Goal: Task Accomplishment & Management: Use online tool/utility

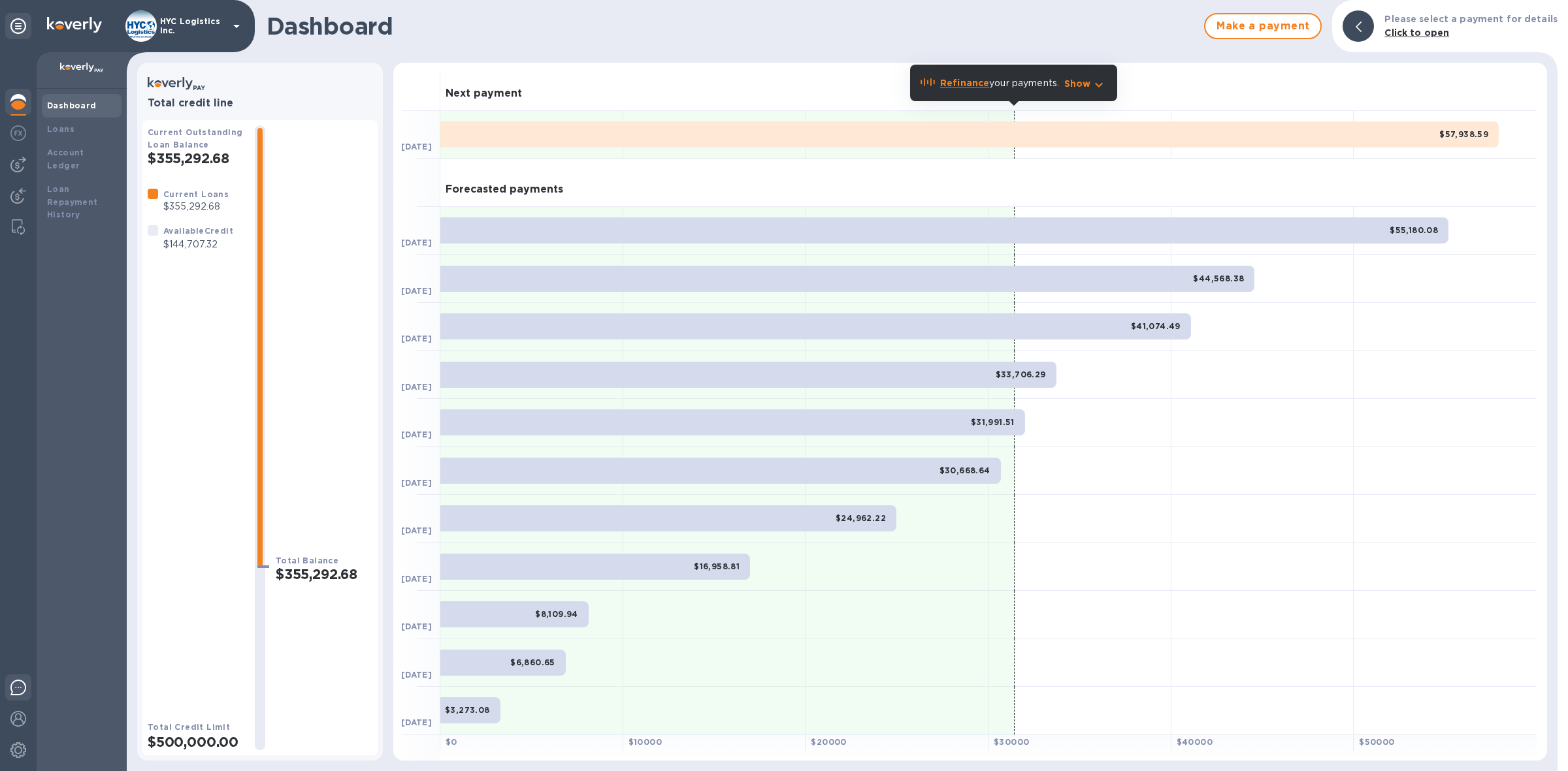
click at [16, 684] on img at bounding box center [18, 687] width 16 height 16
click at [18, 162] on img at bounding box center [18, 164] width 16 height 16
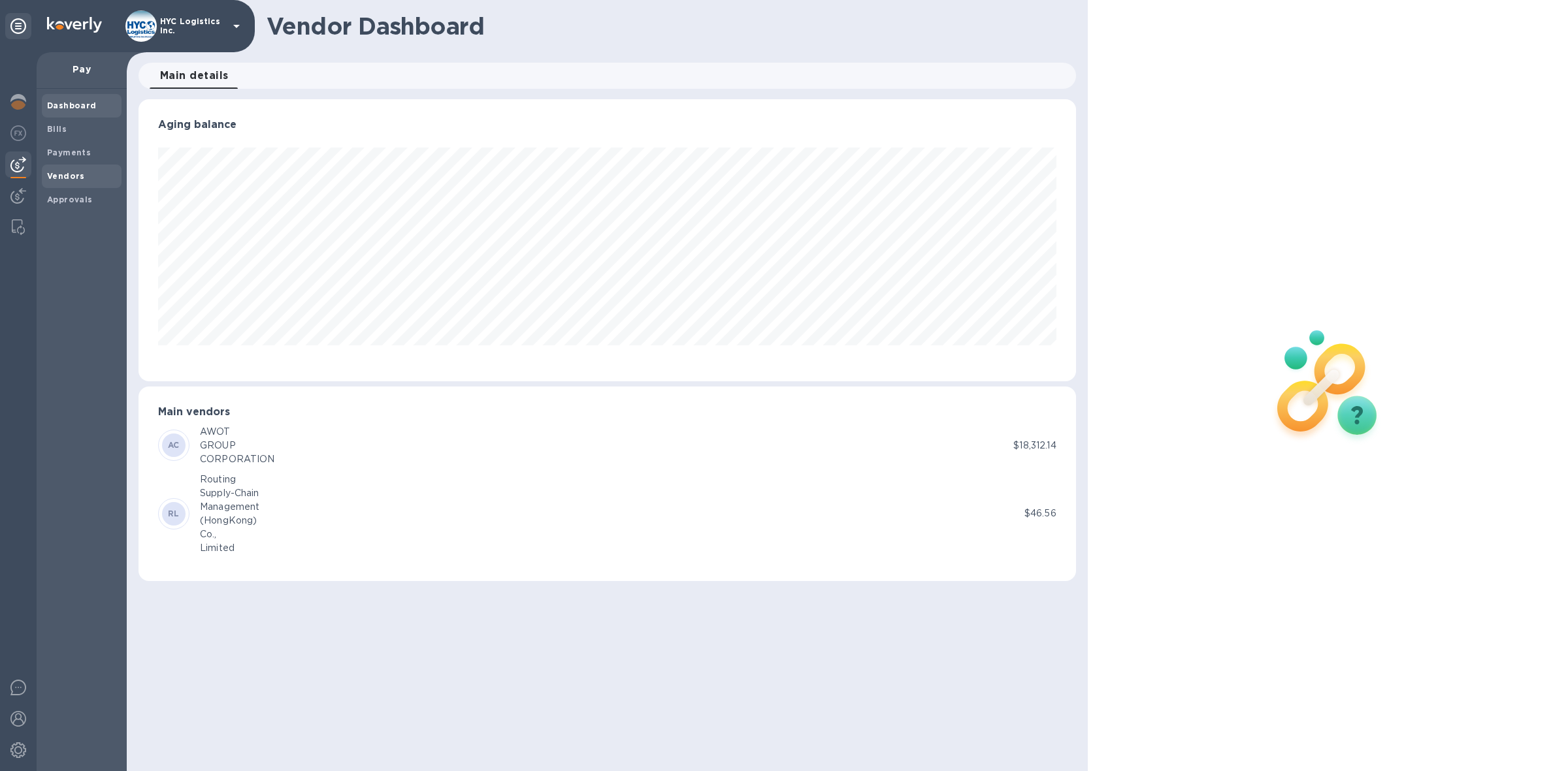
scroll to position [282, 938]
click at [54, 130] on b "Bills" at bounding box center [56, 128] width 19 height 10
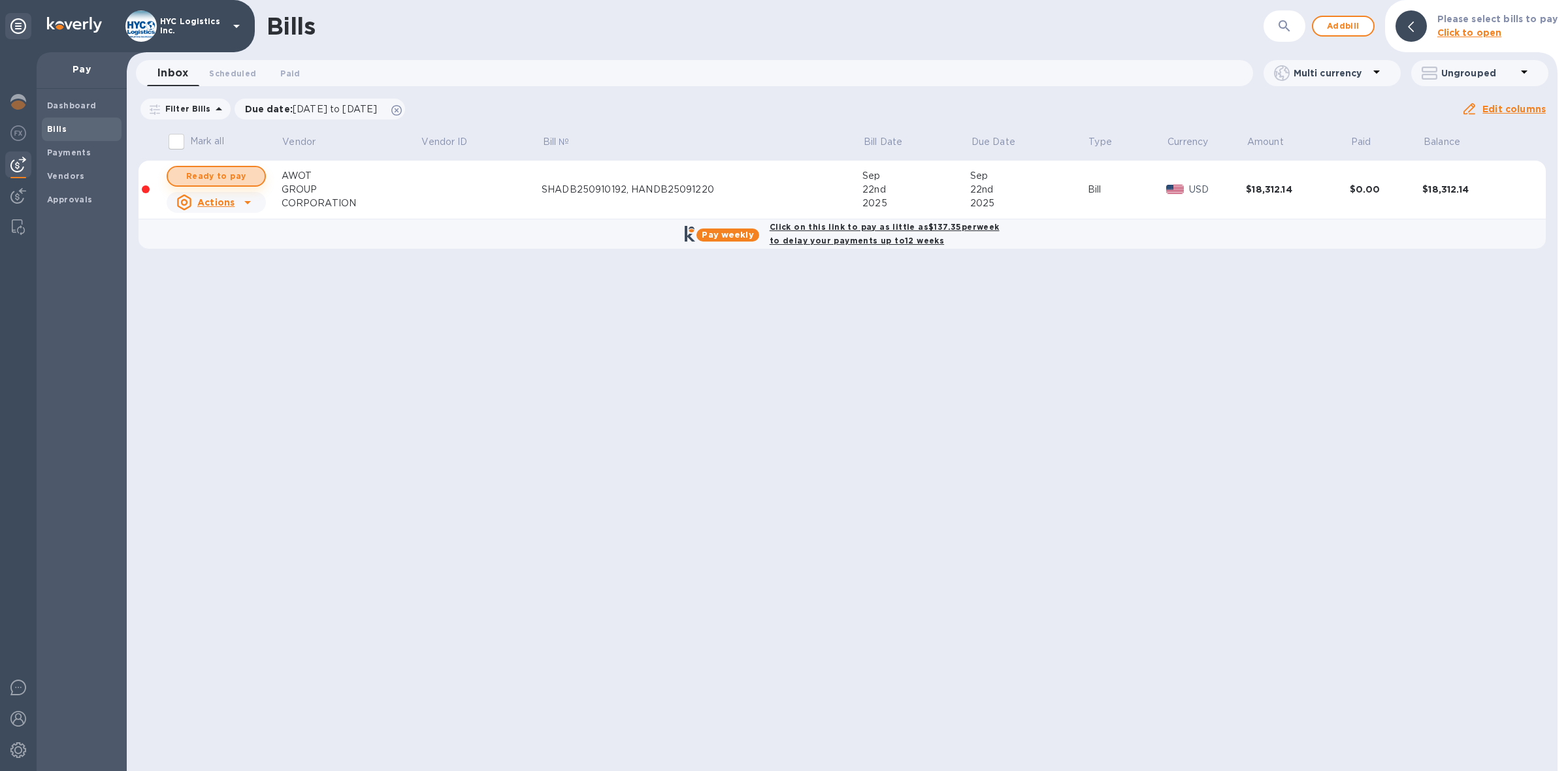
click at [236, 172] on span "Ready to pay" at bounding box center [216, 176] width 76 height 16
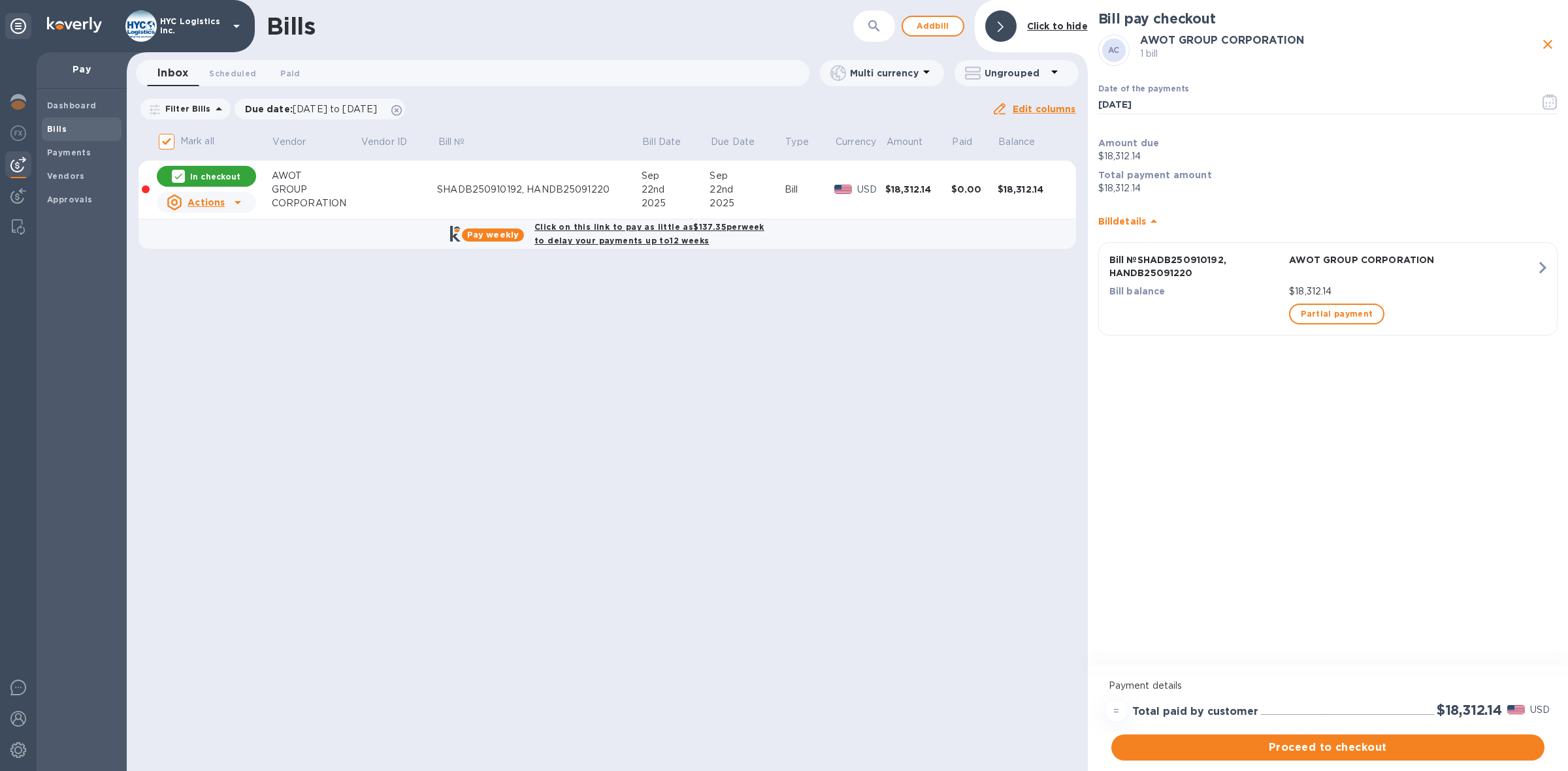
click at [650, 228] on b "Click on this link to pay as little as $137.35 per week to delay your payments …" at bounding box center [649, 234] width 230 height 24
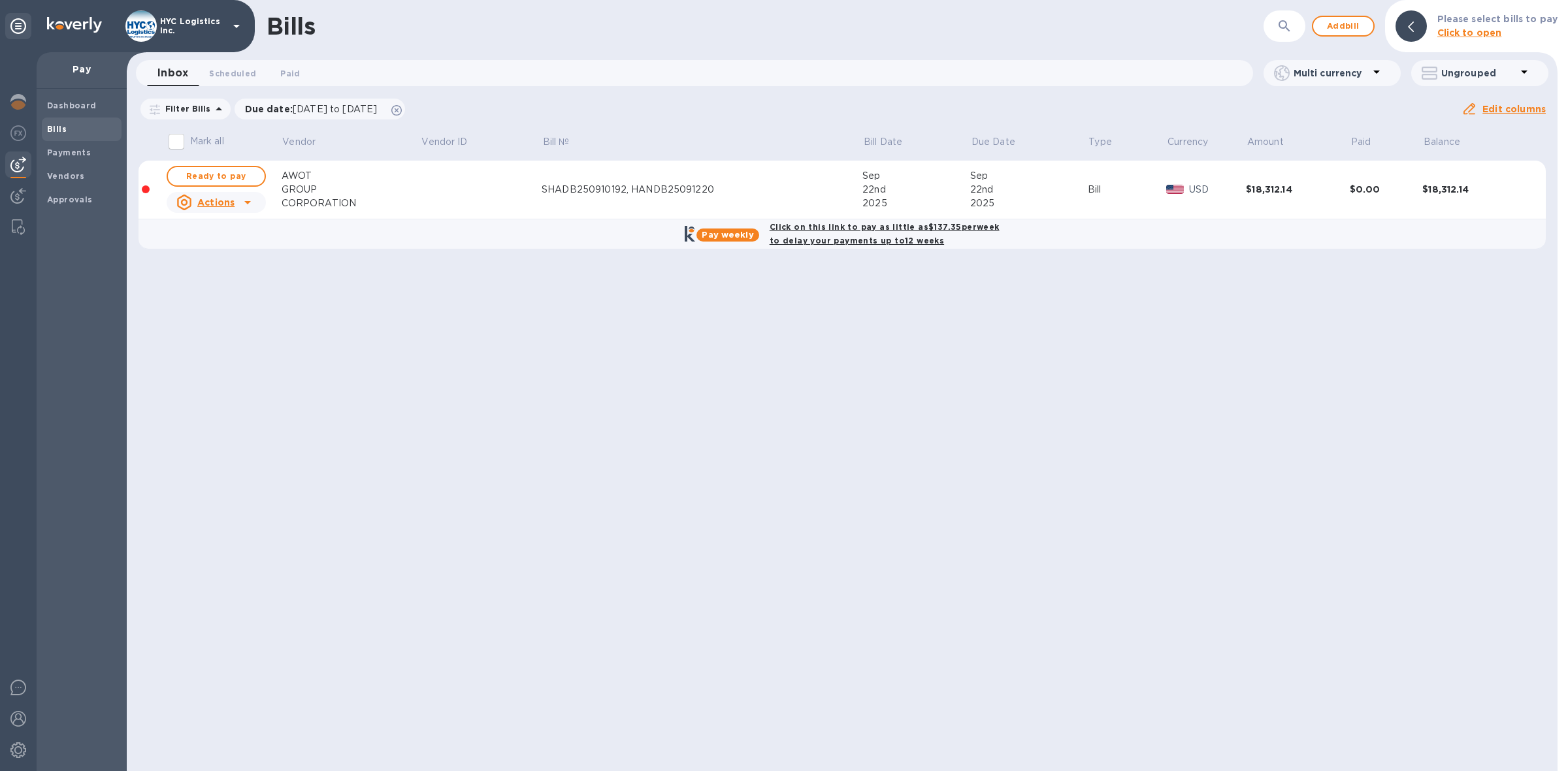
checkbox input "true"
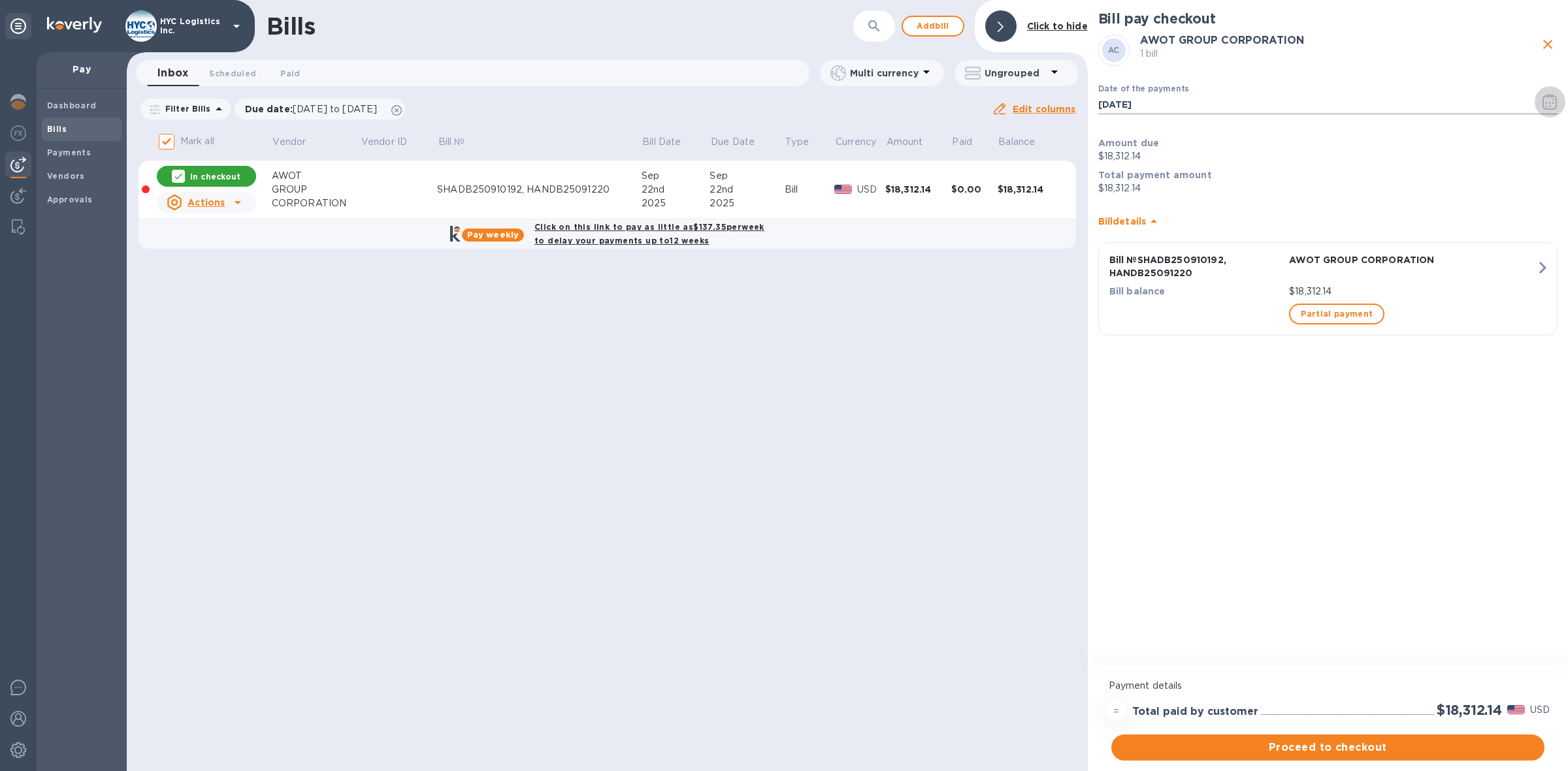
click at [1542, 96] on icon "button" at bounding box center [1549, 102] width 15 height 16
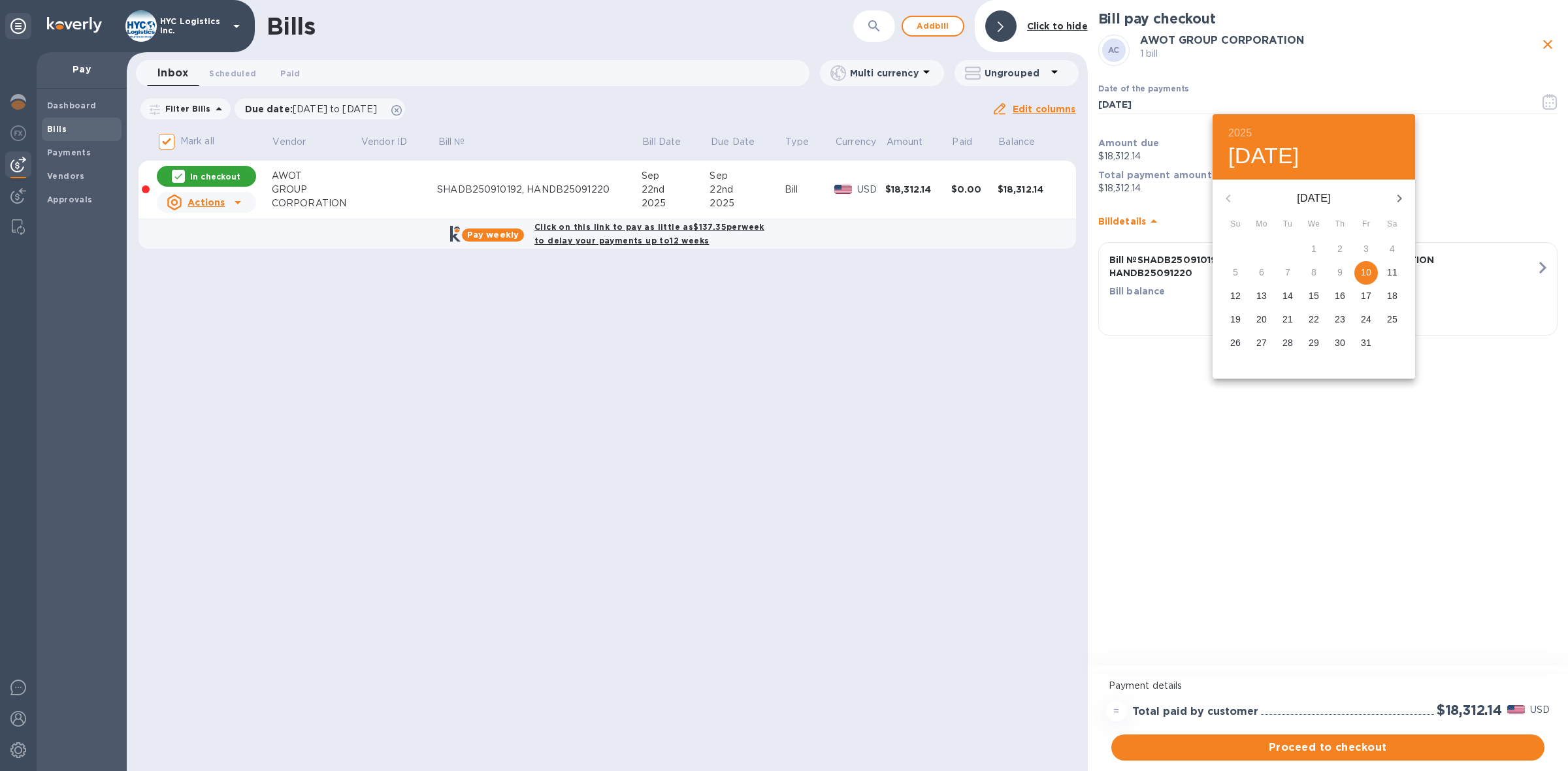
click at [1261, 295] on p "13" at bounding box center [1261, 296] width 10 height 13
type input "[DATE]"
